Goal: Transaction & Acquisition: Purchase product/service

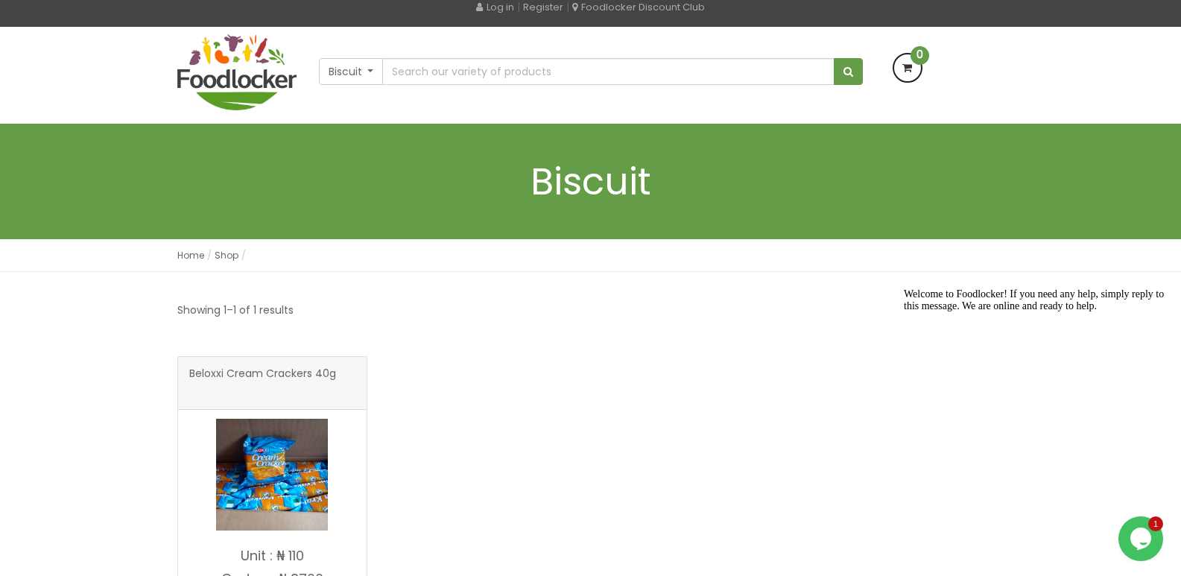
scroll to position [75, 0]
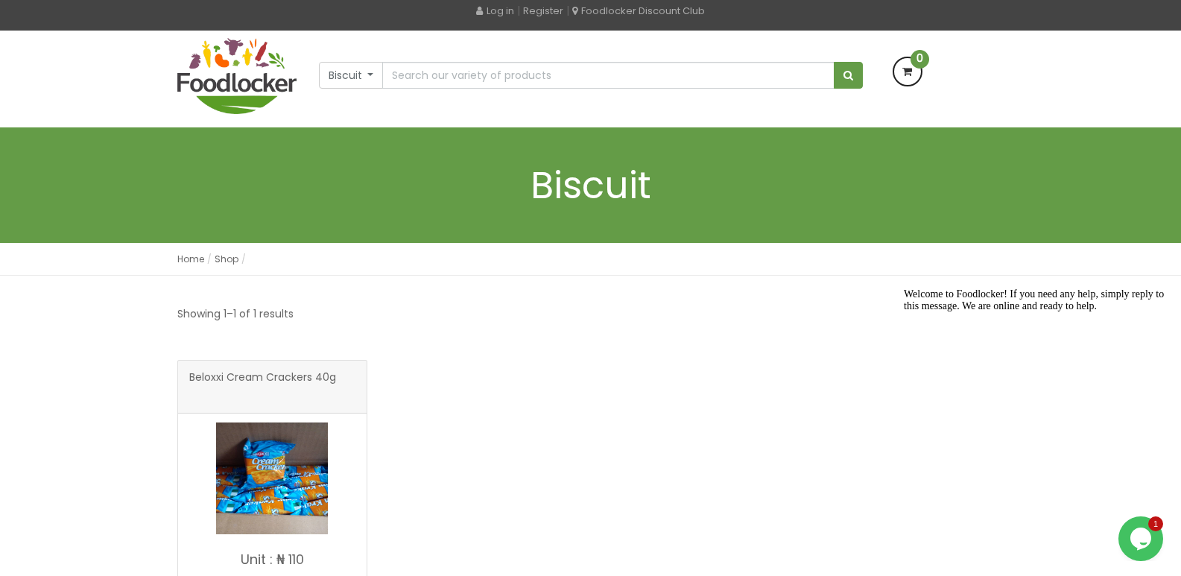
click at [288, 379] on span "Beloxxi Cream Crackers 40g" at bounding box center [262, 387] width 147 height 30
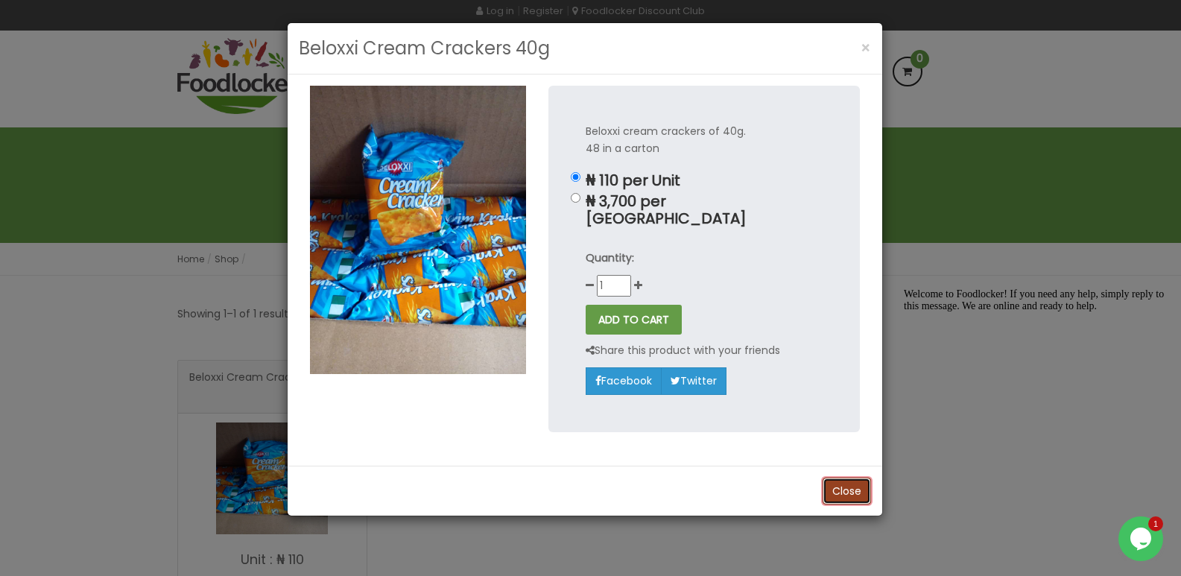
click at [847, 478] on button "Close" at bounding box center [847, 491] width 48 height 27
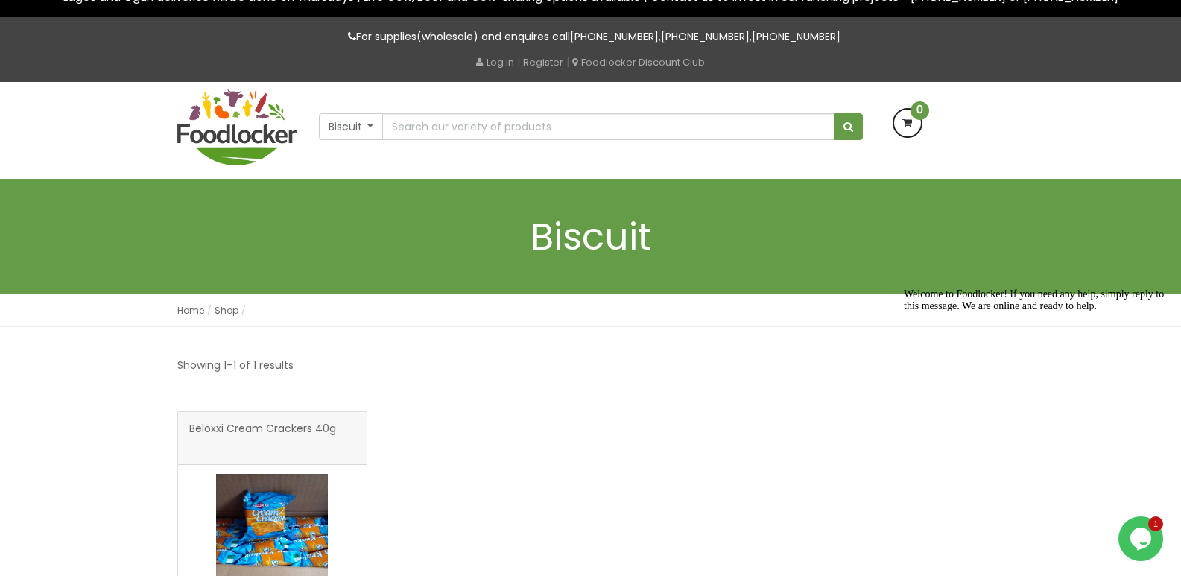
scroll to position [0, 0]
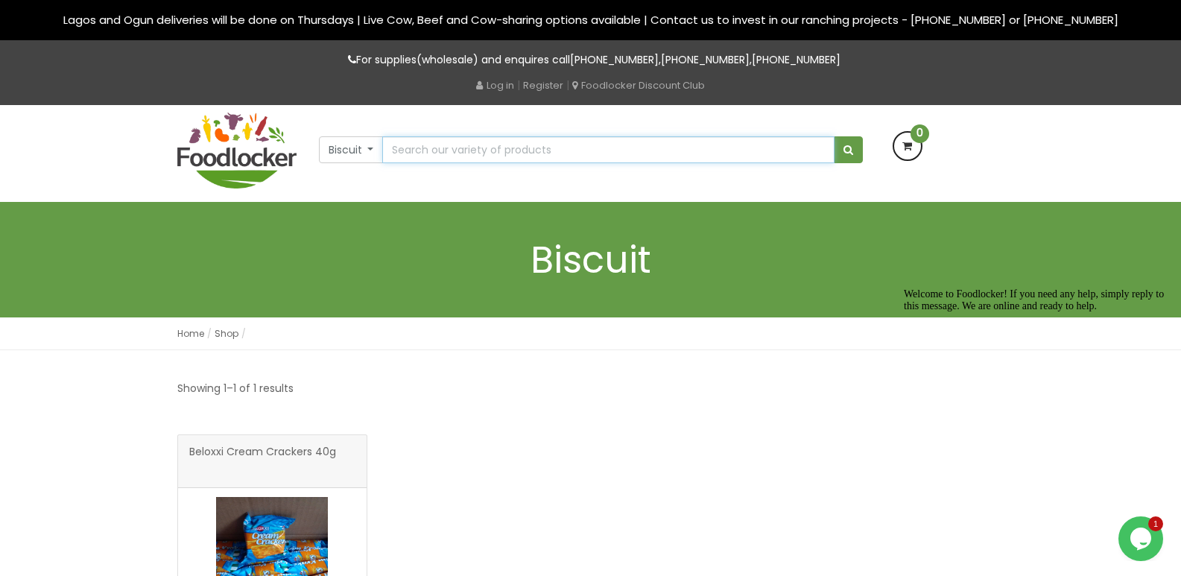
click at [409, 153] on input "text" at bounding box center [608, 149] width 452 height 27
type input "yale munchkins"
click at [855, 141] on button "submit" at bounding box center [848, 149] width 29 height 27
